Goal: Task Accomplishment & Management: Use online tool/utility

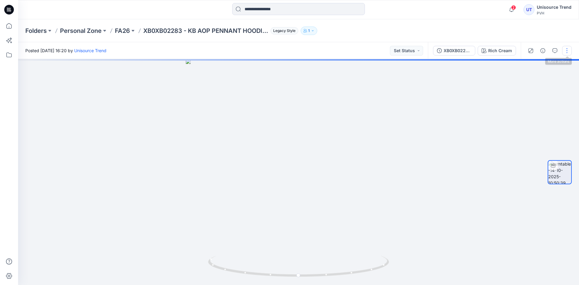
click at [565, 51] on button "button" at bounding box center [567, 51] width 10 height 10
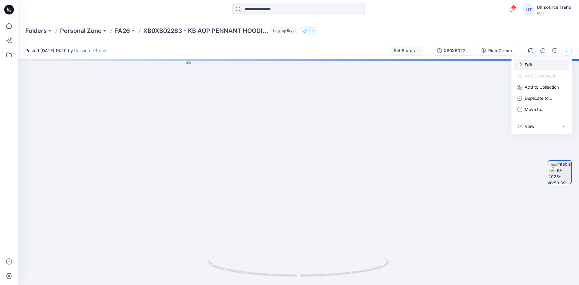
click at [543, 63] on button "Edit" at bounding box center [542, 64] width 56 height 11
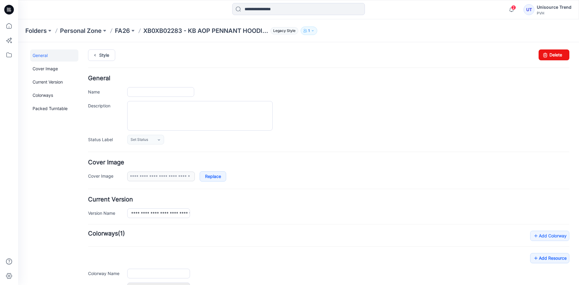
type input "**********"
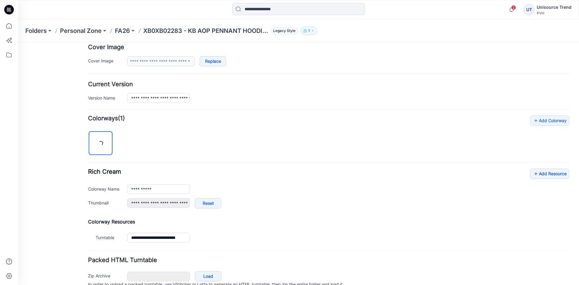
scroll to position [144, 0]
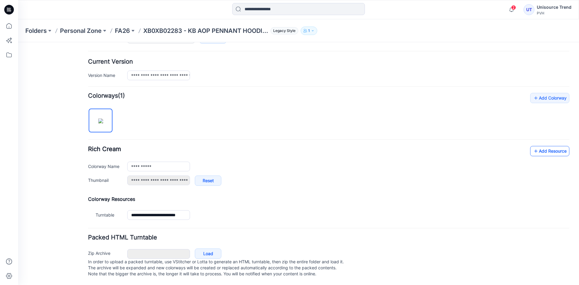
click at [541, 146] on link "Add Resource" at bounding box center [549, 151] width 39 height 10
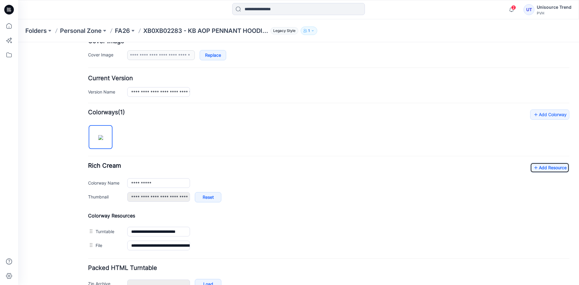
scroll to position [0, 0]
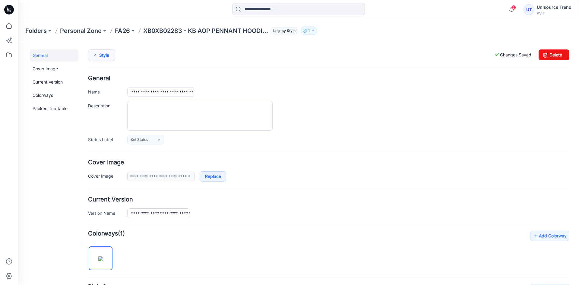
click at [110, 58] on link "Style" at bounding box center [101, 54] width 27 height 11
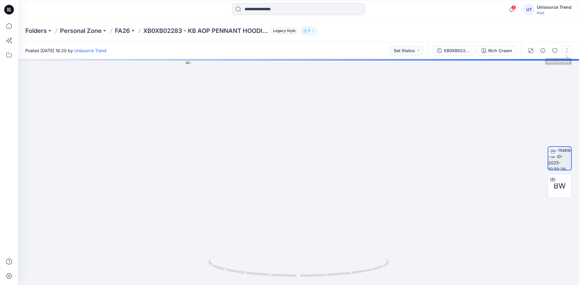
click at [572, 50] on button "button" at bounding box center [567, 51] width 10 height 10
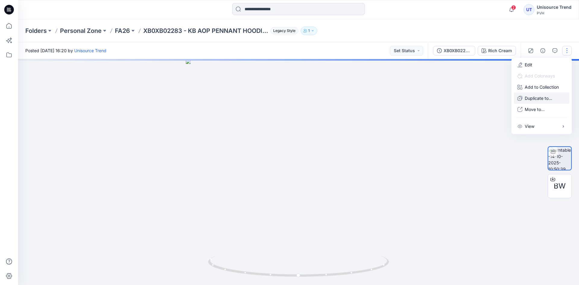
click at [543, 97] on p "Duplicate to..." at bounding box center [538, 98] width 27 height 6
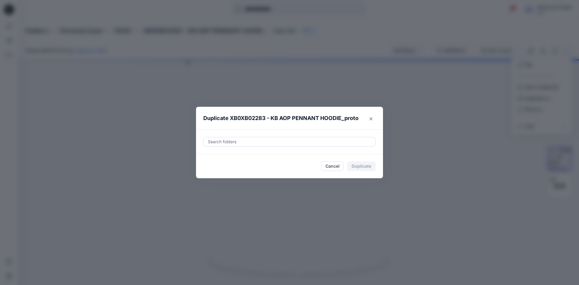
click at [278, 139] on div at bounding box center [289, 141] width 165 height 7
click at [214, 157] on div at bounding box center [212, 156] width 5 height 5
type input "********"
click at [202, 172] on footer "Cancel Duplicate" at bounding box center [289, 166] width 187 height 24
click at [369, 165] on button "Duplicate" at bounding box center [361, 166] width 29 height 10
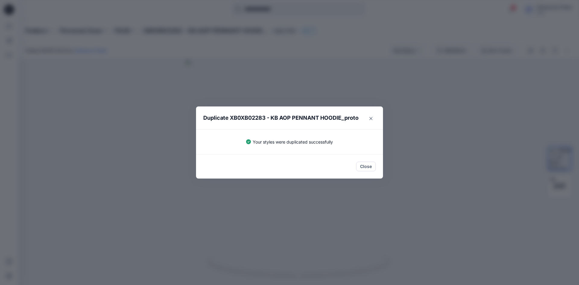
click at [369, 165] on button "Close" at bounding box center [366, 167] width 20 height 10
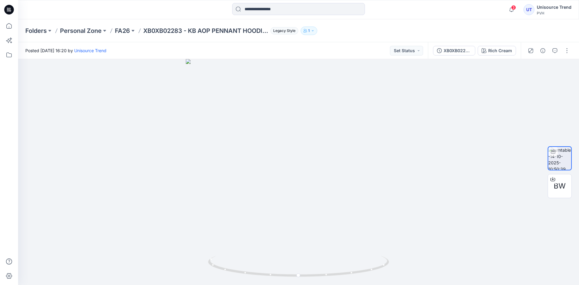
drag, startPoint x: 7, startPoint y: 8, endPoint x: 34, endPoint y: 1, distance: 28.7
click at [8, 8] on icon at bounding box center [9, 9] width 10 height 19
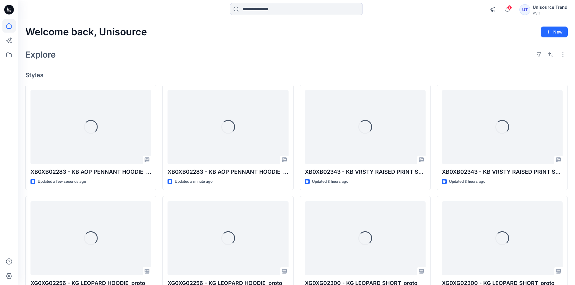
click at [511, 6] on span "3" at bounding box center [509, 7] width 5 height 5
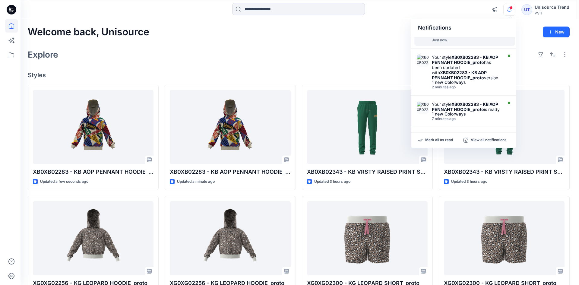
scroll to position [60, 0]
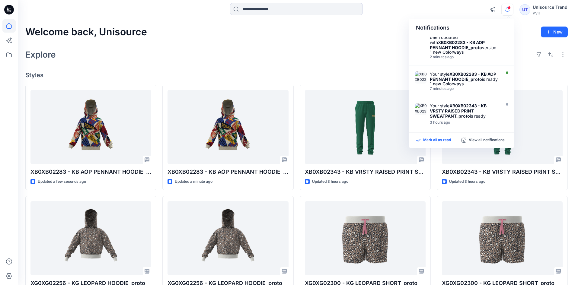
click at [438, 141] on p "Mark all as read" at bounding box center [437, 140] width 28 height 5
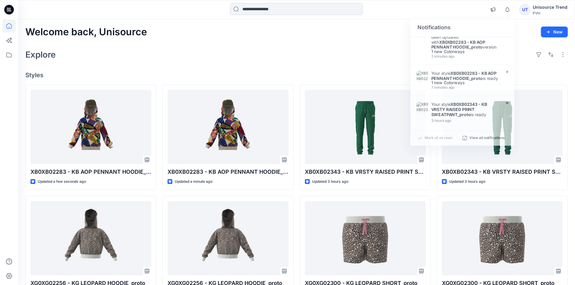
click at [367, 56] on div "Explore" at bounding box center [296, 54] width 542 height 14
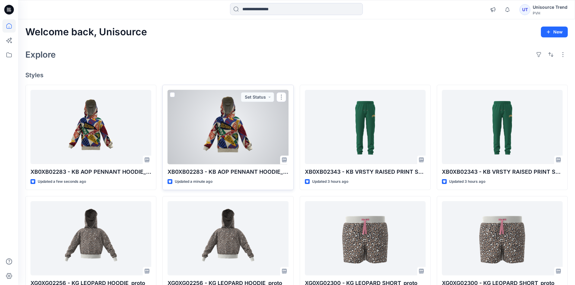
click at [212, 136] on div at bounding box center [227, 127] width 121 height 75
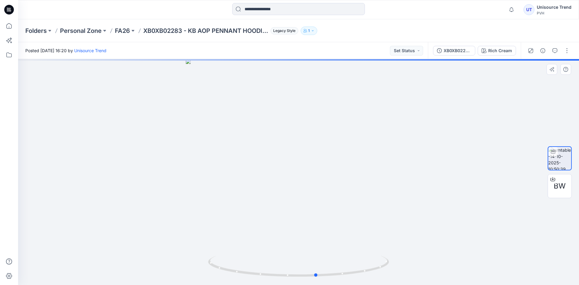
drag, startPoint x: 314, startPoint y: 199, endPoint x: 385, endPoint y: 168, distance: 76.9
click at [333, 202] on div at bounding box center [298, 172] width 561 height 226
